Goal: Information Seeking & Learning: Learn about a topic

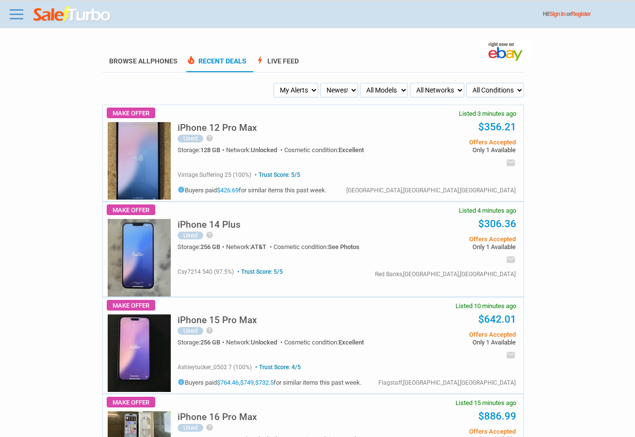
click at [276, 90] on select "My Alerts All Deals BIN Only w/ Offers Only" at bounding box center [295, 90] width 45 height 15
select select "flash_bin"
click at [275, 83] on select "My Alerts All Deals BIN Only w/ Offers Only" at bounding box center [295, 90] width 45 height 15
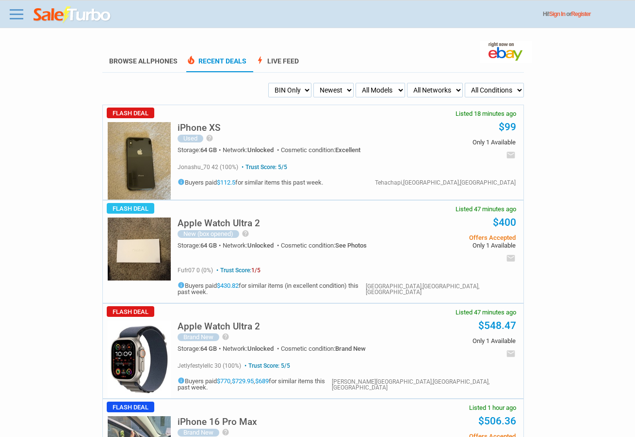
drag, startPoint x: 294, startPoint y: 87, endPoint x: 292, endPoint y: 95, distance: 8.1
click at [294, 88] on select "My Alerts All Deals BIN Only w/ Offers Only" at bounding box center [289, 90] width 43 height 15
click at [268, 83] on select "My Alerts All Deals BIN Only w/ Offers Only" at bounding box center [289, 90] width 43 height 15
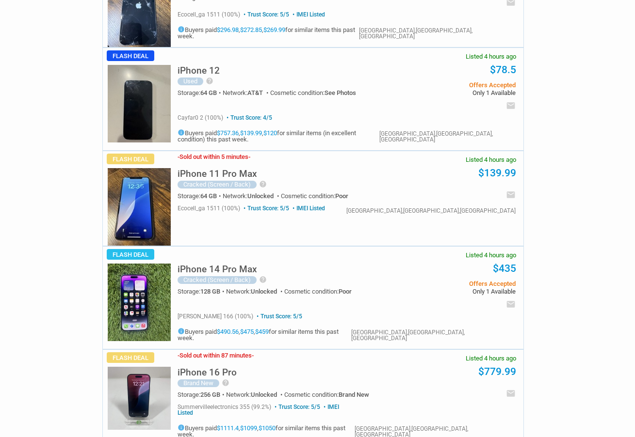
scroll to position [2279, 0]
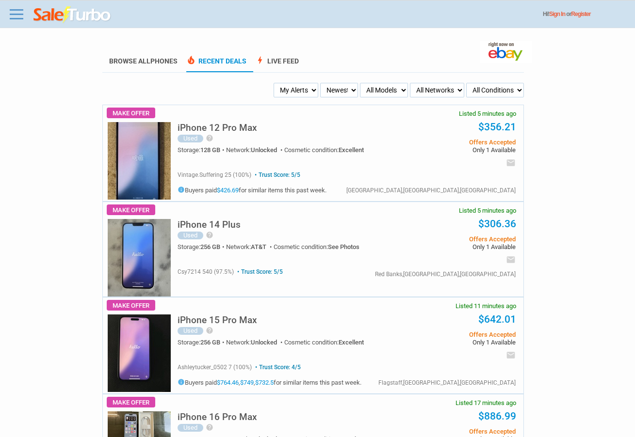
click at [289, 91] on select "My Alerts All Deals BIN Only w/ Offers Only" at bounding box center [295, 90] width 45 height 15
select select "flash_bin"
click at [275, 83] on select "My Alerts All Deals BIN Only w/ Offers Only" at bounding box center [295, 90] width 45 height 15
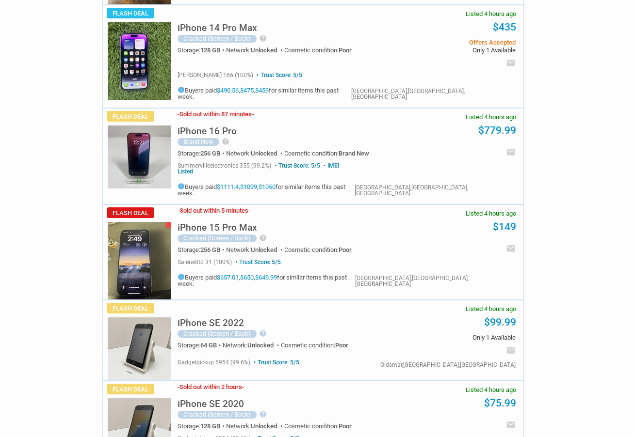
scroll to position [2522, 0]
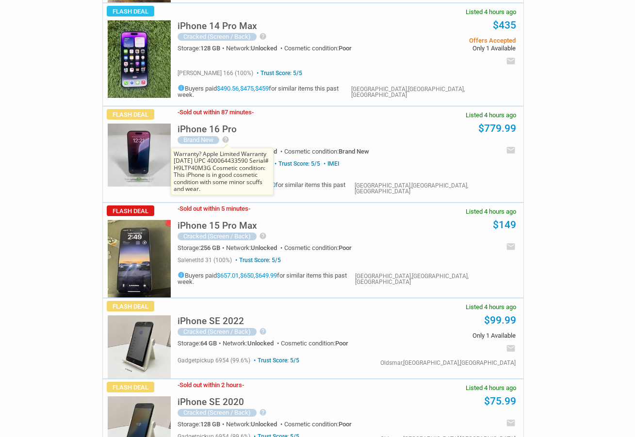
click at [226, 117] on div "iPhone 16 Pro Brand New help Warranty? Apple Limited Warranty [DATE] UPC 400064…" at bounding box center [277, 136] width 201 height 38
drag, startPoint x: 224, startPoint y: 96, endPoint x: 229, endPoint y: 95, distance: 5.1
click at [229, 136] on icon "help" at bounding box center [226, 140] width 8 height 8
click at [225, 136] on icon "help" at bounding box center [226, 140] width 8 height 8
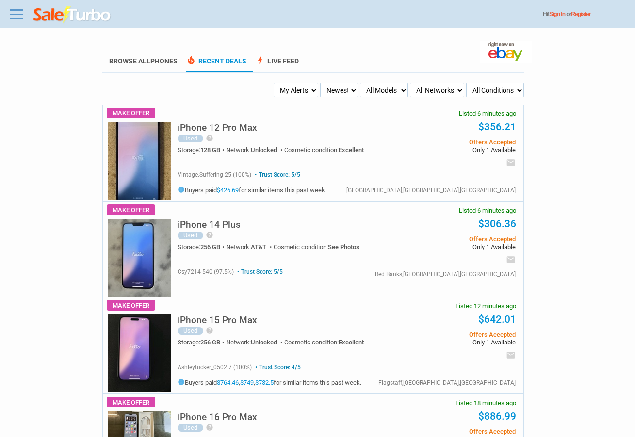
click at [364, 85] on select "All Models Apple Watch Ultra 2 Apple Watch Ultra iPhone 16 Pro Max iPhone 16 Pr…" at bounding box center [384, 90] width 48 height 15
select select "iPhone 15 Pro Max"
click at [360, 83] on select "All Models Apple Watch Ultra 2 Apple Watch Ultra iPhone 16 Pro Max iPhone 16 Pr…" at bounding box center [384, 90] width 48 height 15
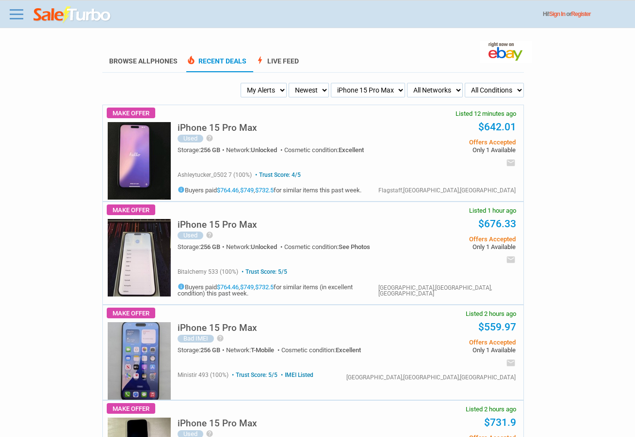
click at [268, 85] on select "My Alerts All Deals BIN Only w/ Offers Only" at bounding box center [264, 90] width 46 height 15
select select "flash_bin"
click at [243, 83] on select "My Alerts All Deals BIN Only w/ Offers Only" at bounding box center [264, 90] width 46 height 15
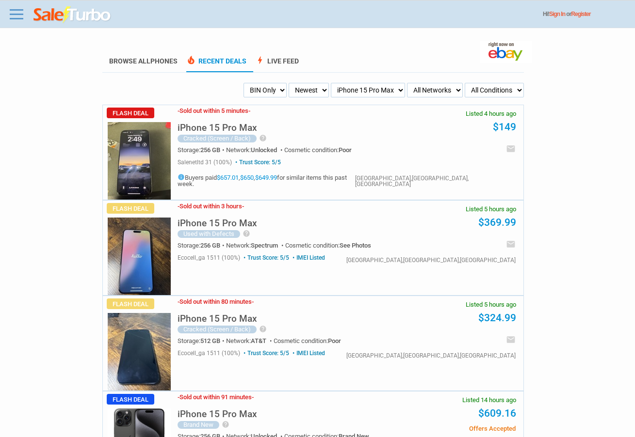
drag, startPoint x: 264, startPoint y: 84, endPoint x: 258, endPoint y: 92, distance: 9.7
click at [262, 86] on select "My Alerts All Deals BIN Only w/ Offers Only" at bounding box center [264, 90] width 43 height 15
drag, startPoint x: 142, startPoint y: 212, endPoint x: 45, endPoint y: 197, distance: 97.7
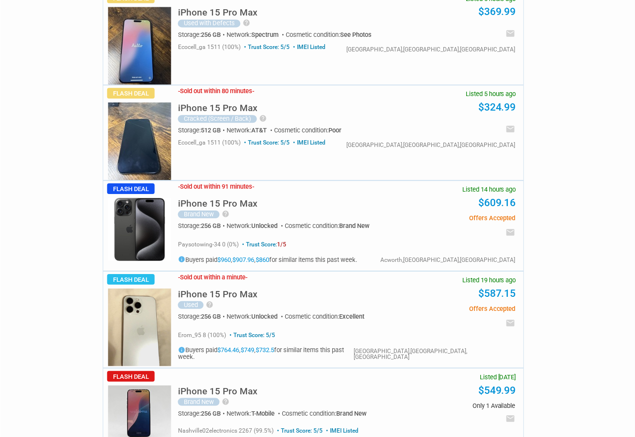
scroll to position [242, 0]
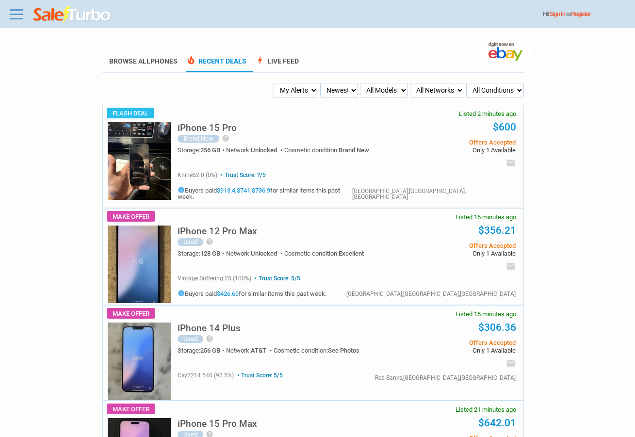
click at [296, 95] on select "My Alerts All Deals BIN Only w/ Offers Only" at bounding box center [295, 90] width 45 height 15
select select "flash_bin"
click at [275, 83] on select "My Alerts All Deals BIN Only w/ Offers Only" at bounding box center [295, 90] width 45 height 15
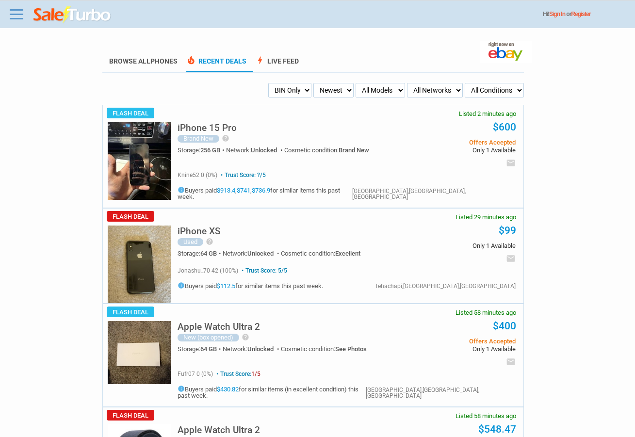
click at [279, 91] on select "My Alerts All Deals BIN Only w/ Offers Only" at bounding box center [289, 90] width 43 height 15
select select "flash_offers"
click at [268, 83] on select "My Alerts All Deals BIN Only w/ Offers Only" at bounding box center [289, 90] width 43 height 15
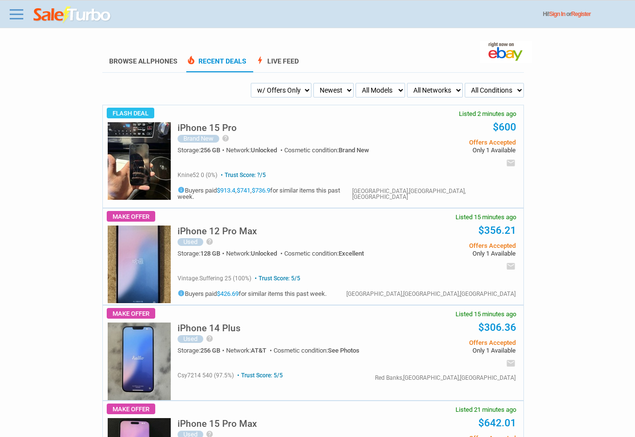
click at [334, 92] on select "Newest Oldest Sold Fastest Savvy Buyers Price (Low - High) Price (High - Low)" at bounding box center [333, 90] width 40 height 15
select select "fastest"
click at [313, 83] on select "Newest Oldest Sold Fastest Savvy Buyers Price (Low - High) Price (High - Low)" at bounding box center [333, 90] width 40 height 15
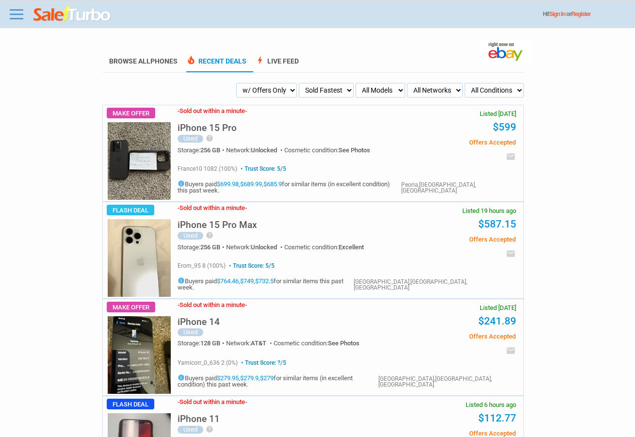
click at [332, 91] on select "Newest Oldest Sold Fastest Savvy Buyers Price (Low - High) Price (High - Low)" at bounding box center [326, 90] width 55 height 15
select select "newest"
click at [313, 83] on select "Newest Oldest Sold Fastest Savvy Buyers Price (Low - High) Price (High - Low)" at bounding box center [326, 90] width 55 height 15
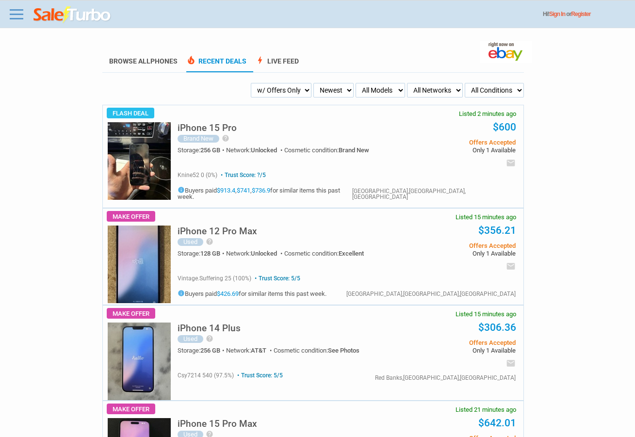
drag, startPoint x: 132, startPoint y: 178, endPoint x: -15, endPoint y: 251, distance: 164.4
drag, startPoint x: -15, startPoint y: 251, endPoint x: 301, endPoint y: 235, distance: 316.6
click at [305, 238] on div "Used help No cracks or scratches. Excellent condition." at bounding box center [277, 242] width 201 height 9
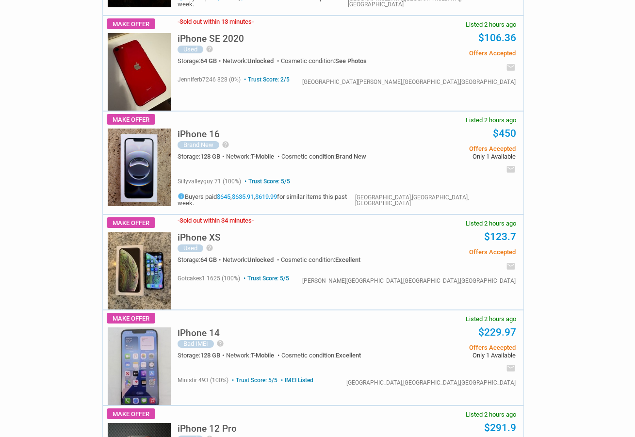
scroll to position [4636, 0]
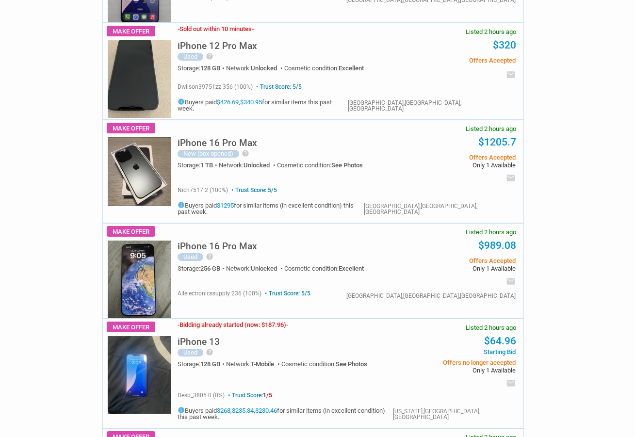
scroll to position [436, 0]
